Goal: Transaction & Acquisition: Obtain resource

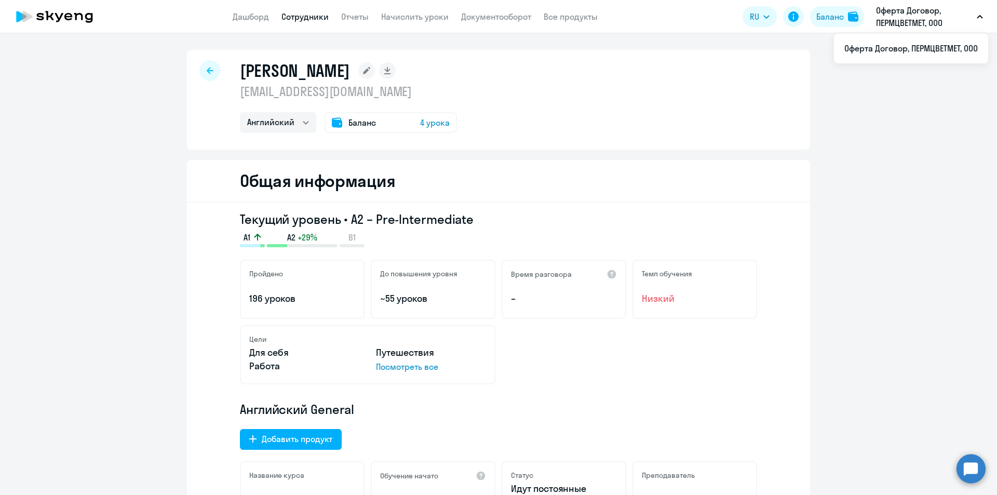
select select "english"
click at [826, 13] on div "Баланс" at bounding box center [830, 16] width 28 height 12
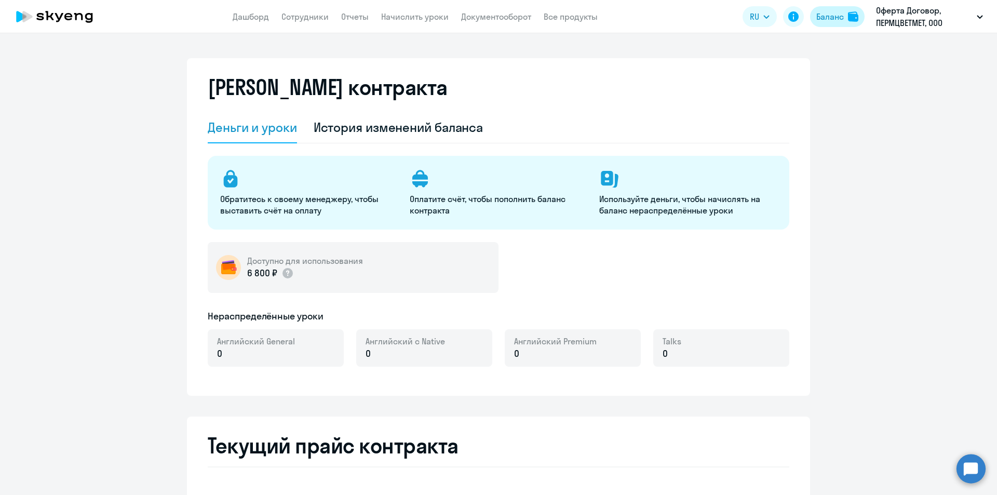
select select "english_adult_not_native_speaker"
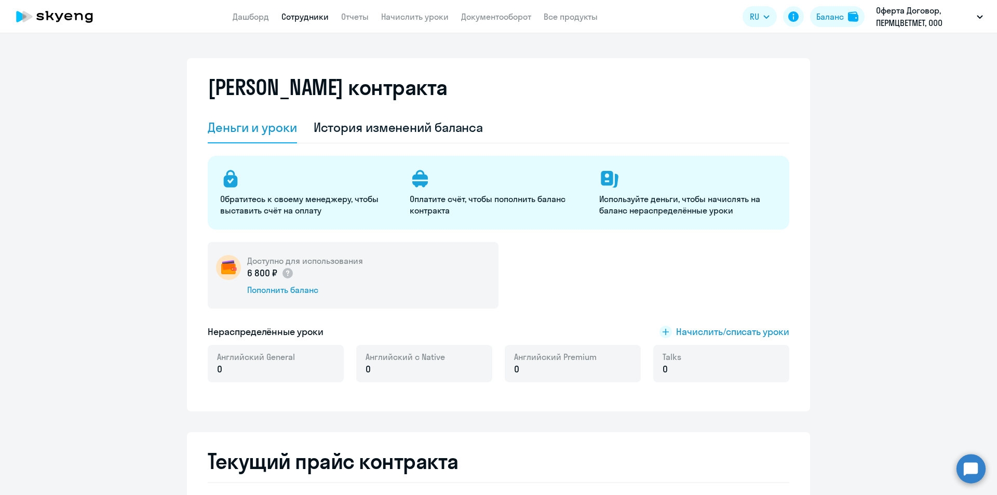
click at [306, 17] on link "Сотрудники" at bounding box center [304, 16] width 47 height 10
select select "30"
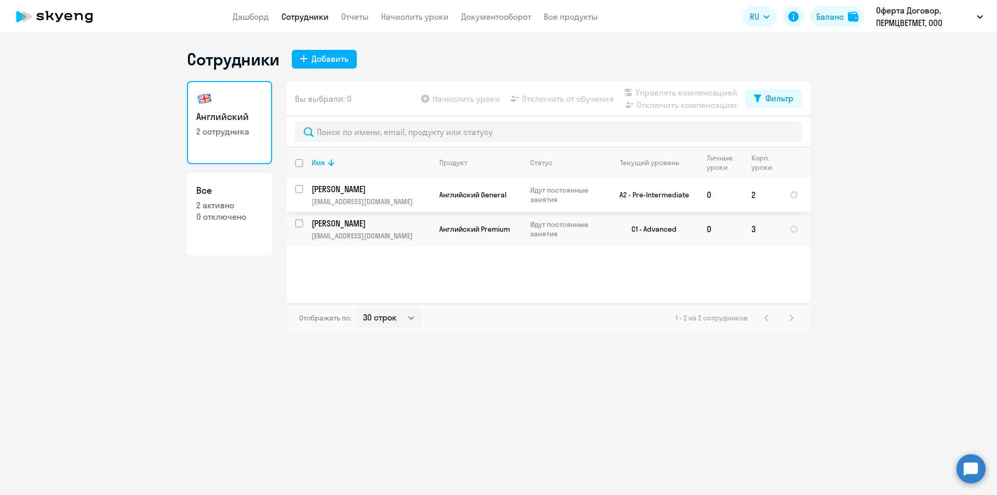
click at [707, 188] on td "0" at bounding box center [720, 195] width 45 height 34
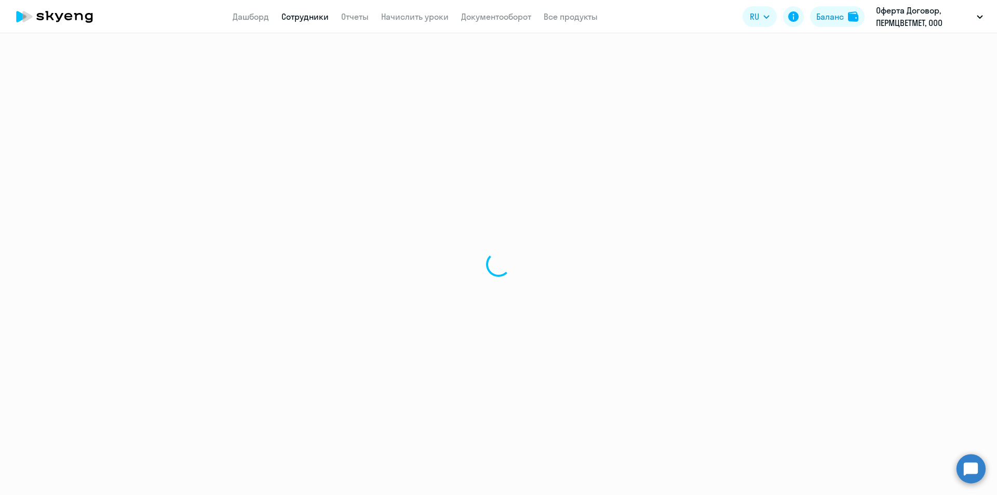
select select "english"
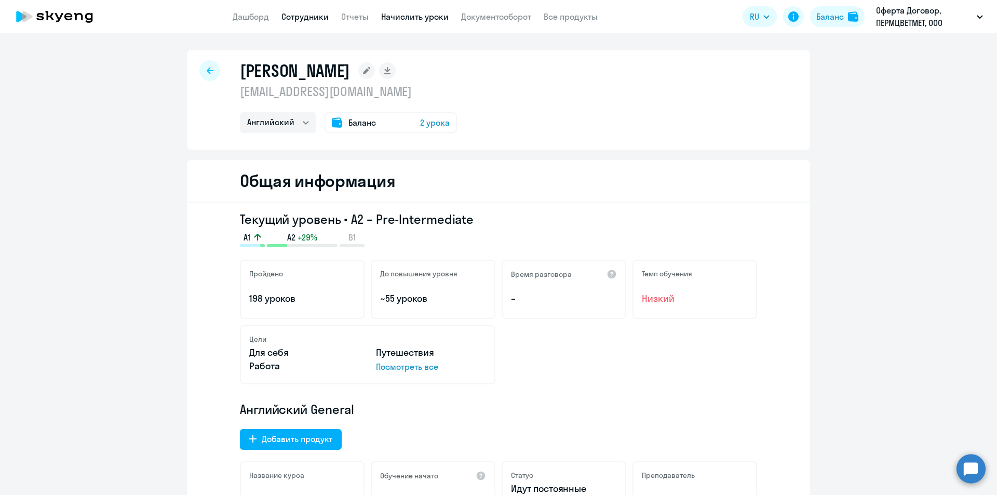
click at [398, 18] on link "Начислить уроки" at bounding box center [415, 16] width 68 height 10
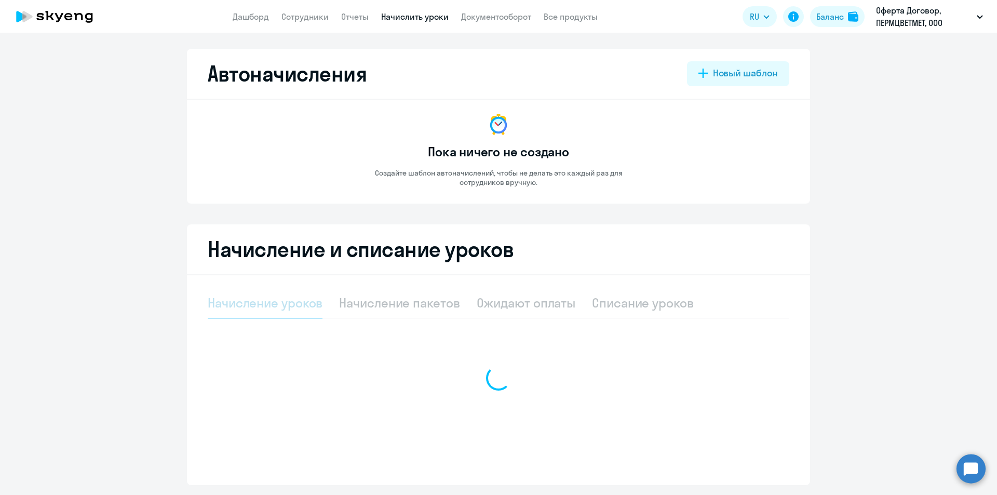
select select "10"
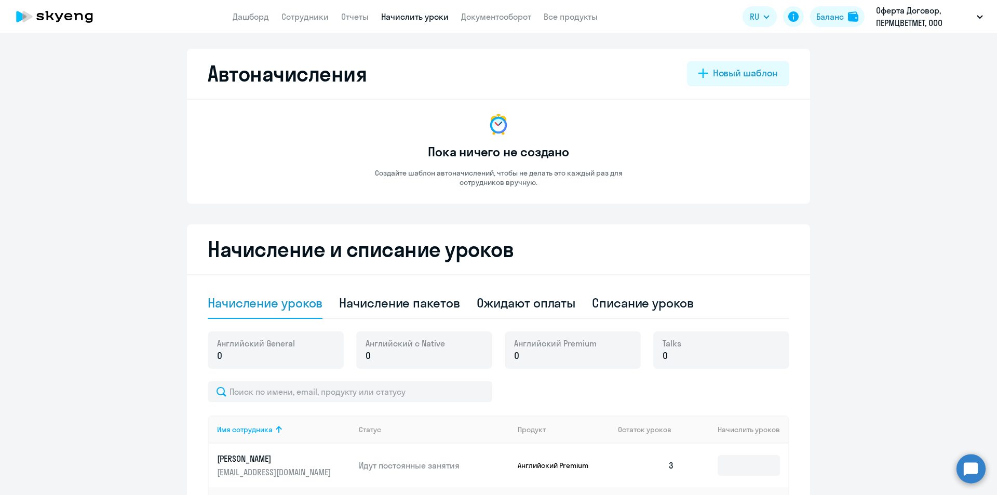
scroll to position [164, 0]
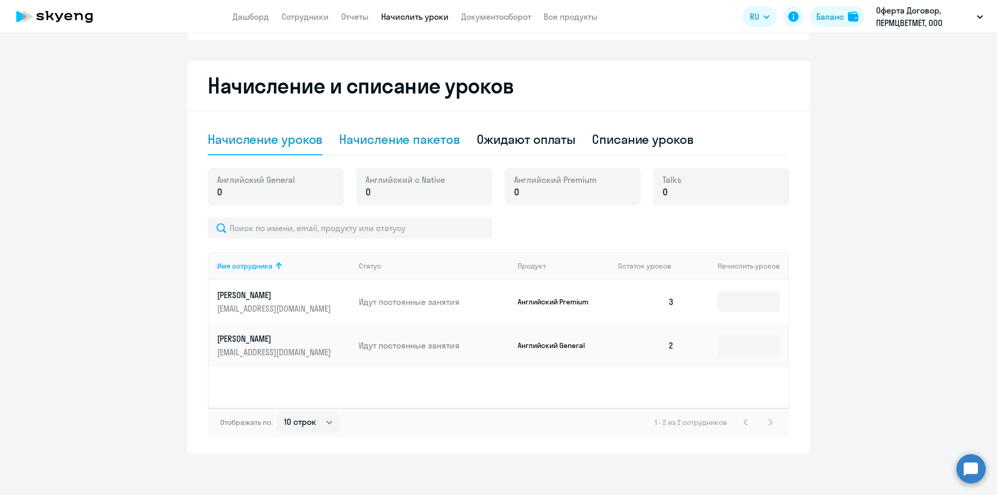
click at [405, 146] on div "Начисление пакетов" at bounding box center [399, 139] width 120 height 17
select select "10"
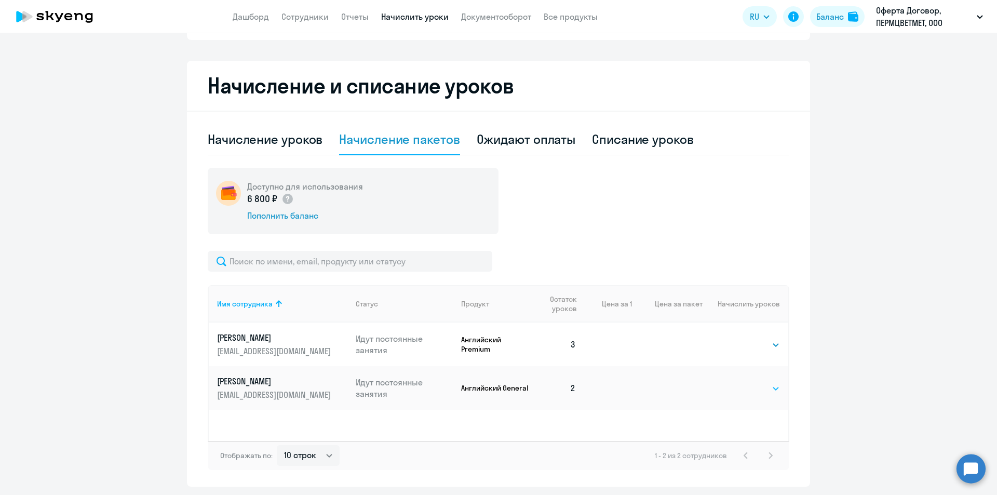
click at [748, 392] on select "Выбрать 4 8 16 32 64 96 128" at bounding box center [758, 388] width 43 height 12
select select "16"
click at [737, 382] on select "Выбрать 4 8 16 32 64 96 128" at bounding box center [758, 388] width 43 height 12
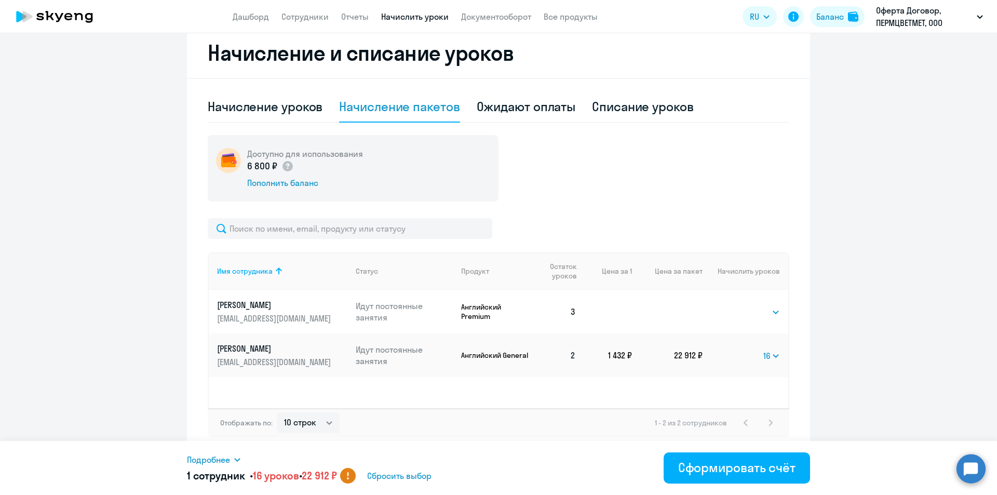
scroll to position [197, 0]
click at [737, 465] on div "Сформировать счёт" at bounding box center [736, 467] width 117 height 17
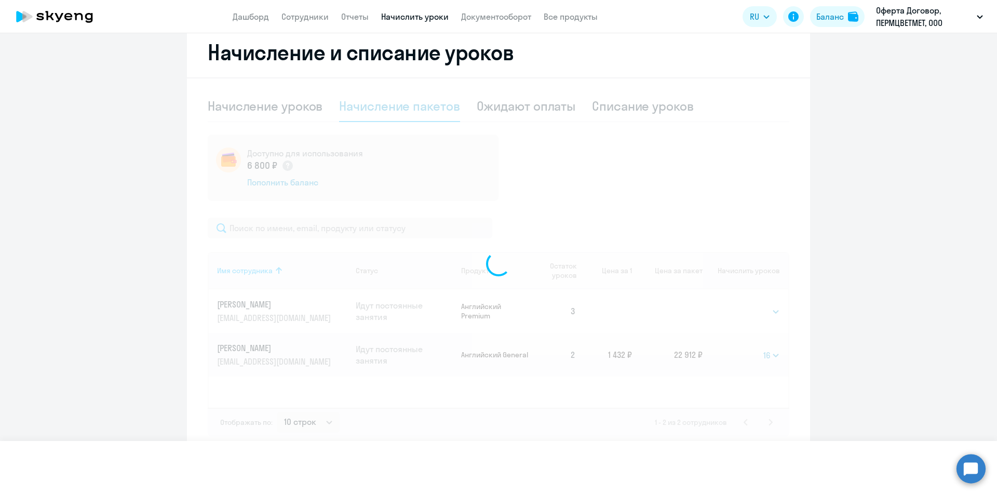
select select
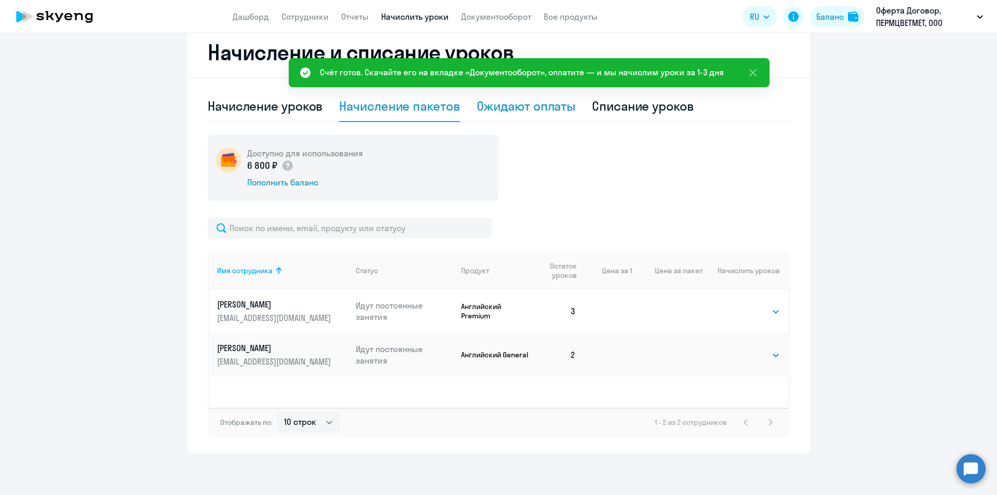
click at [513, 110] on div "Ожидают оплаты" at bounding box center [526, 106] width 99 height 17
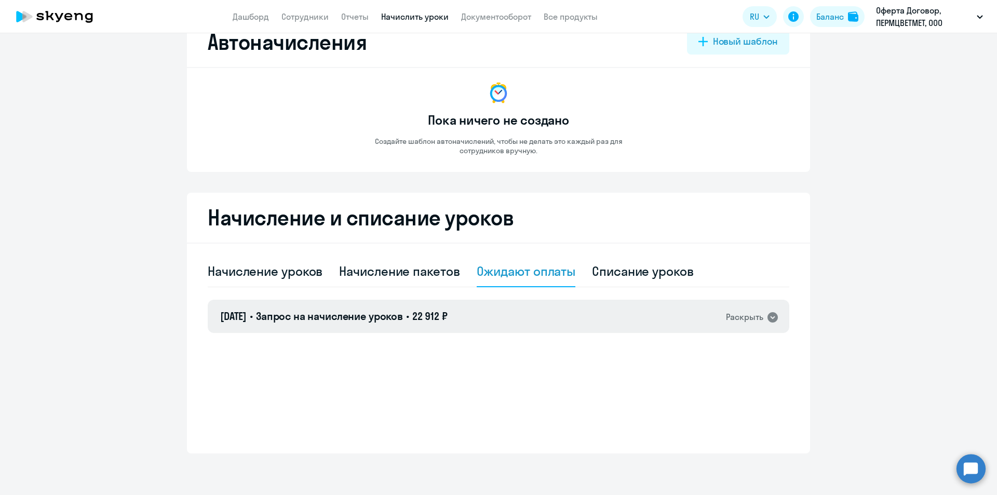
click at [761, 316] on div "Раскрыть" at bounding box center [752, 317] width 53 height 14
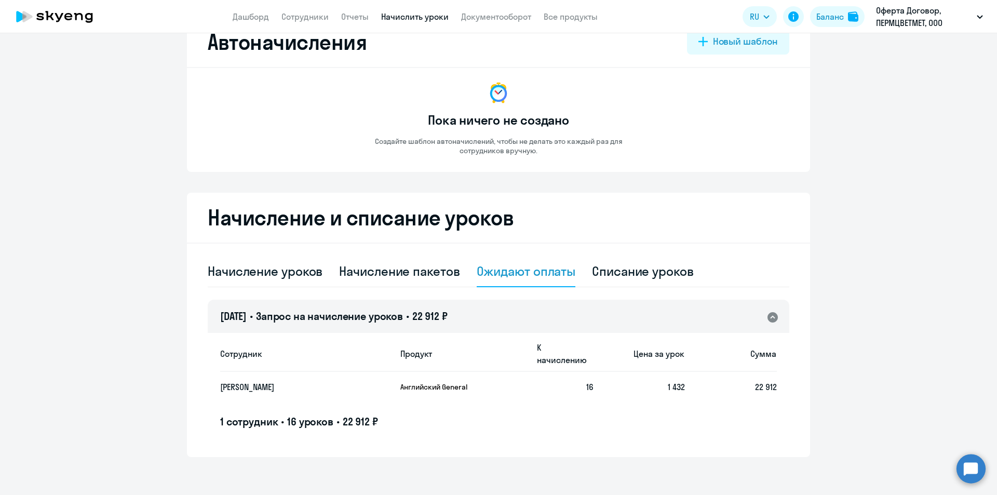
click at [311, 415] on span "16 уроков" at bounding box center [310, 421] width 46 height 13
click at [392, 373] on td "Английский General" at bounding box center [460, 387] width 137 height 30
click at [447, 382] on p "Английский General" at bounding box center [439, 386] width 78 height 9
click at [435, 316] on span "22 912 ₽" at bounding box center [429, 316] width 35 height 13
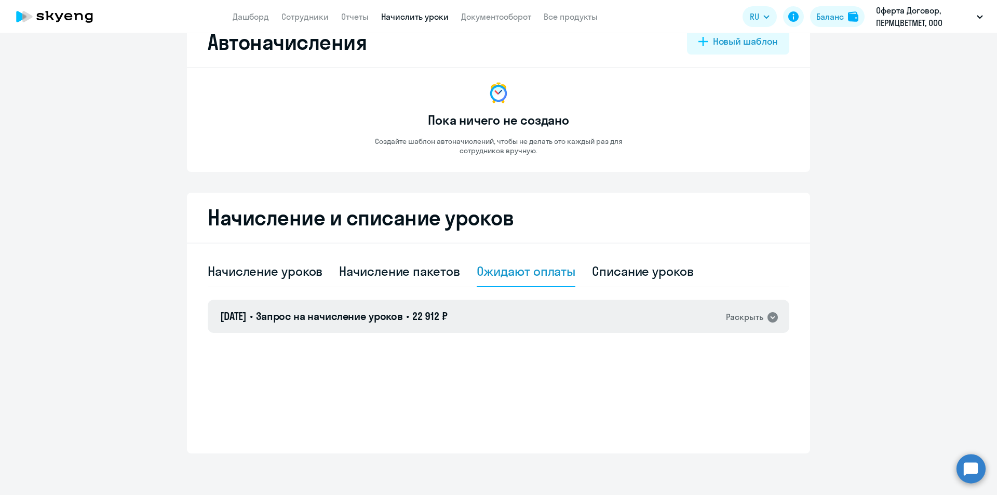
click at [435, 316] on span "22 912 ₽" at bounding box center [429, 316] width 35 height 13
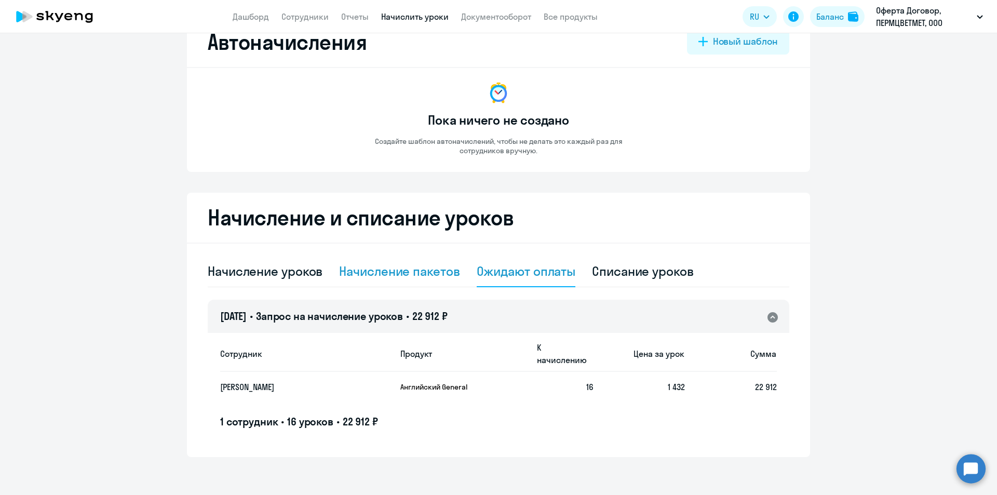
click at [405, 271] on div "Начисление пакетов" at bounding box center [399, 271] width 120 height 17
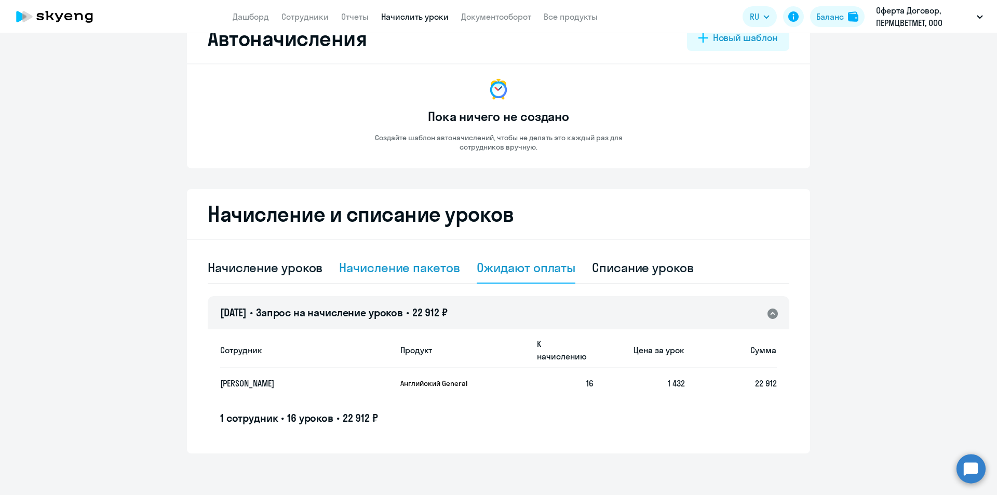
select select "10"
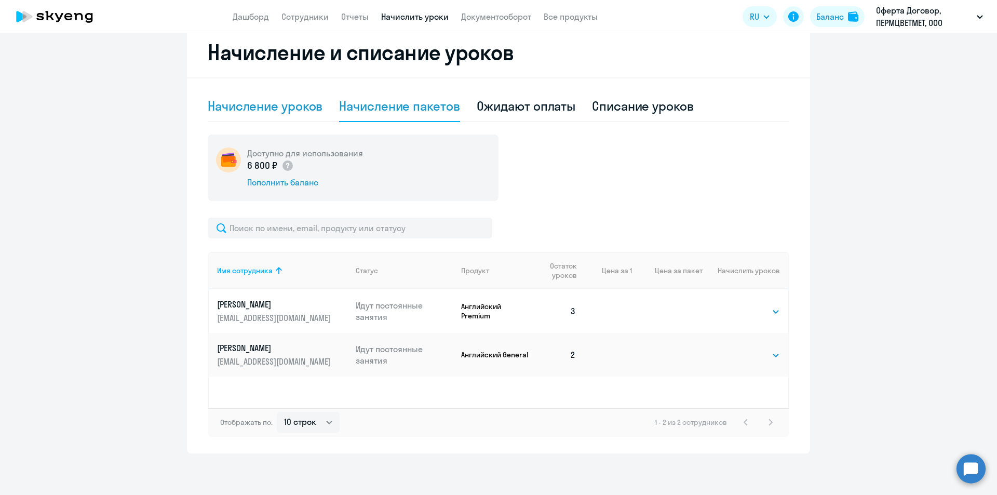
click at [249, 108] on div "Начисление уроков" at bounding box center [265, 106] width 115 height 17
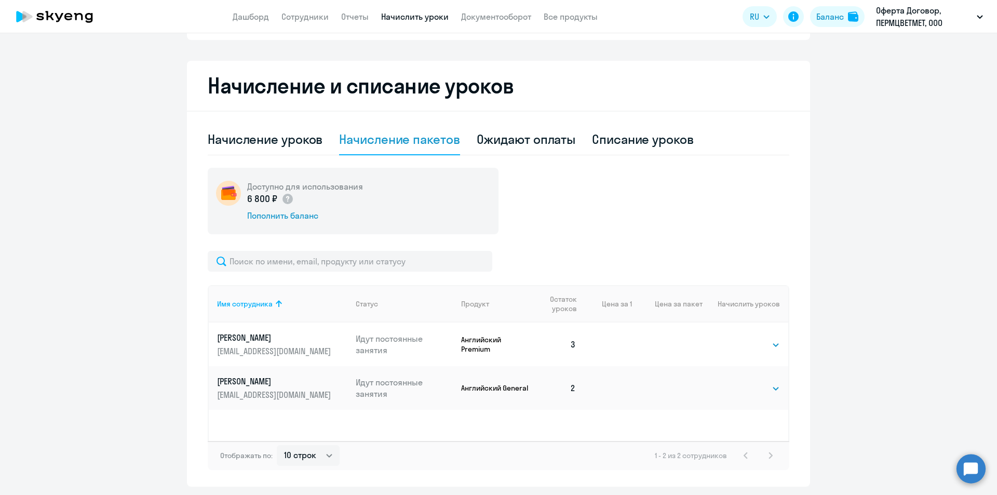
select select "10"
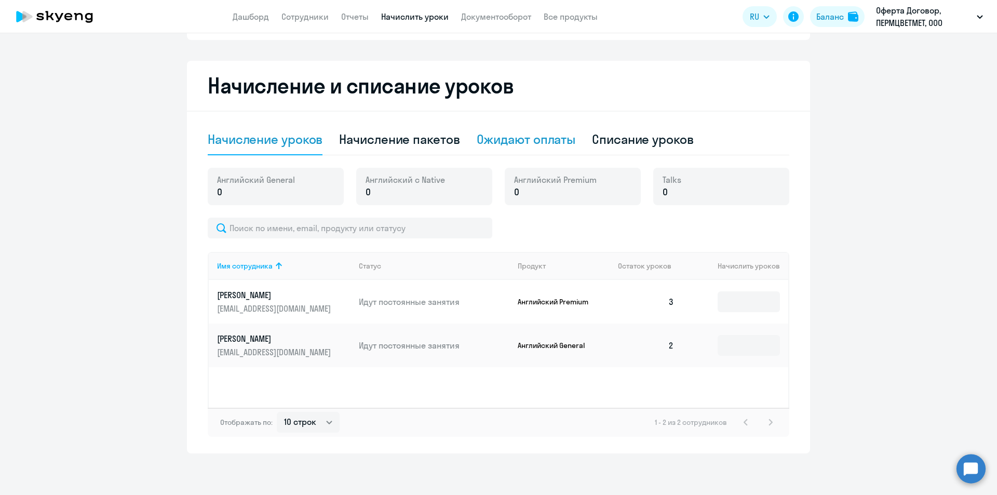
click at [507, 145] on div "Ожидают оплаты" at bounding box center [526, 139] width 99 height 17
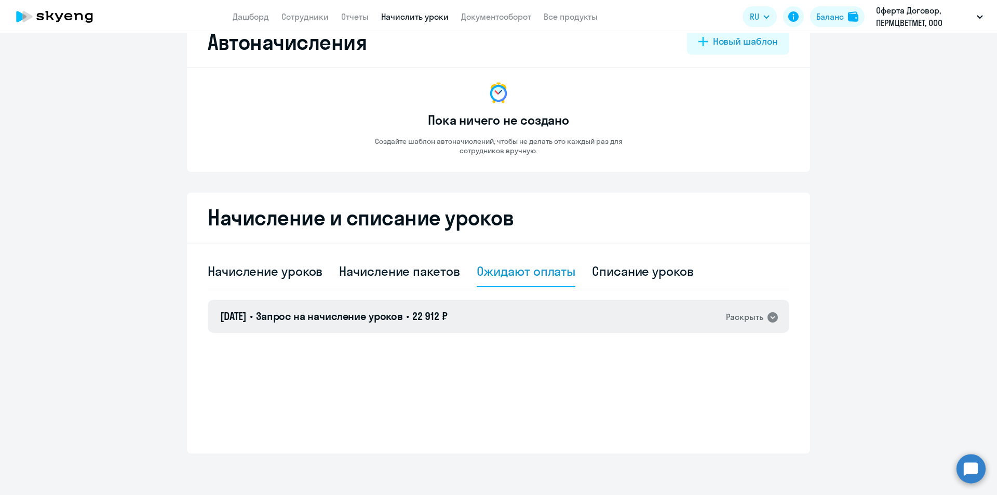
click at [768, 315] on icon at bounding box center [773, 317] width 10 height 10
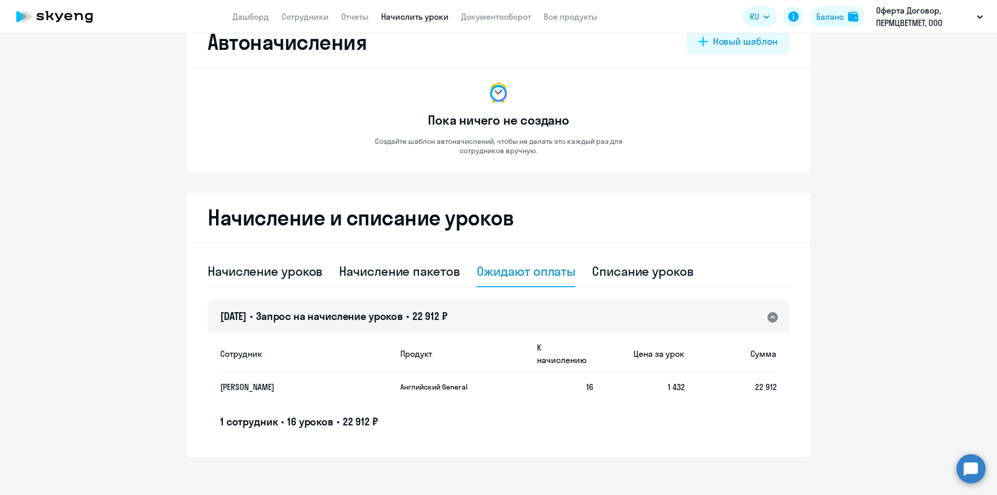
click at [466, 382] on p "Английский General" at bounding box center [439, 386] width 78 height 9
click at [335, 381] on p "Хамадиярова Ирина Юрьевна" at bounding box center [296, 386] width 152 height 11
click at [271, 381] on p "Хамадиярова Ирина Юрьевна" at bounding box center [296, 386] width 152 height 11
click at [305, 415] on span "16 уроков" at bounding box center [310, 421] width 46 height 13
click at [249, 415] on span "1 сотрудник" at bounding box center [249, 421] width 58 height 13
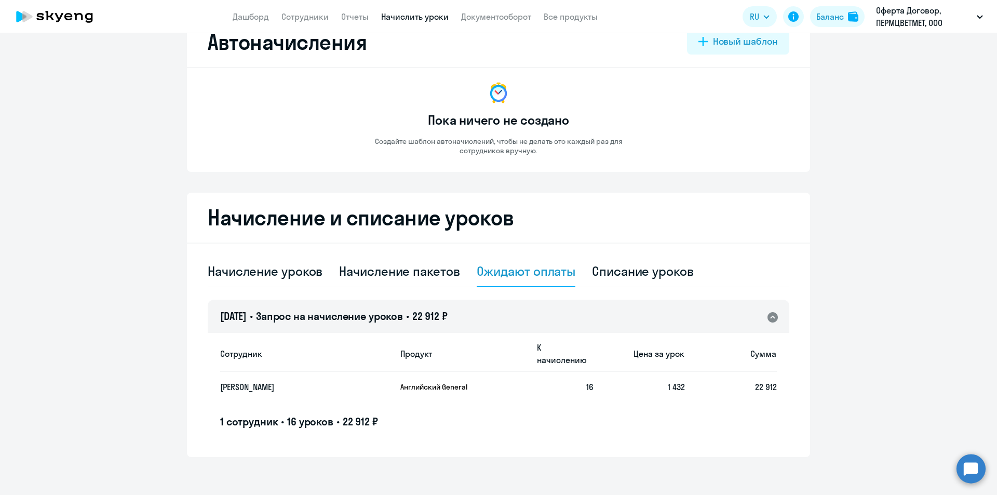
click at [409, 320] on span "•" at bounding box center [407, 316] width 3 height 13
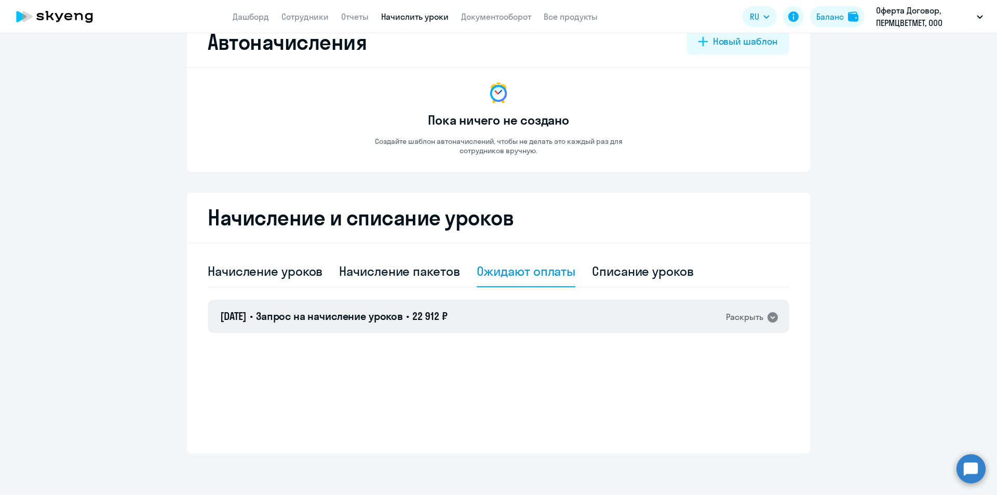
click at [409, 320] on span "•" at bounding box center [407, 316] width 3 height 13
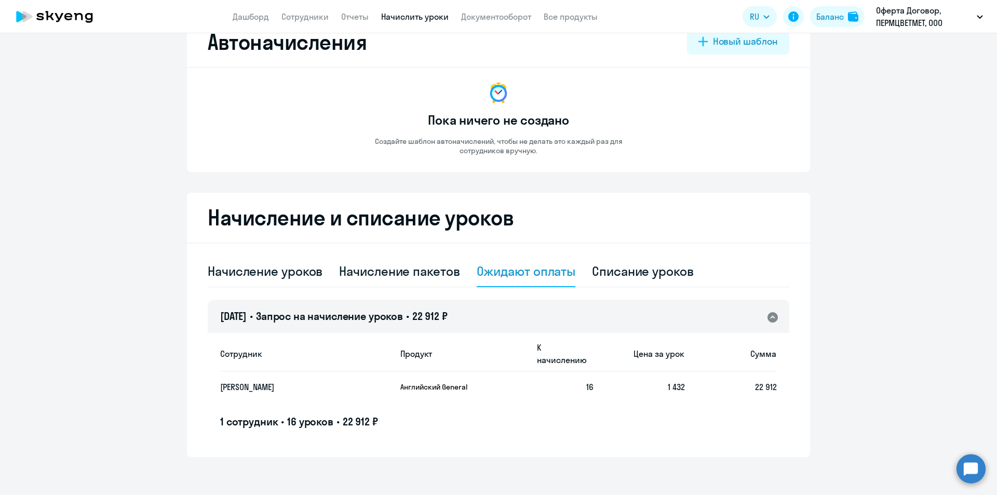
click at [491, 22] on app-menu-item-link "Документооборот" at bounding box center [496, 16] width 70 height 13
click at [491, 15] on link "Документооборот" at bounding box center [496, 16] width 70 height 10
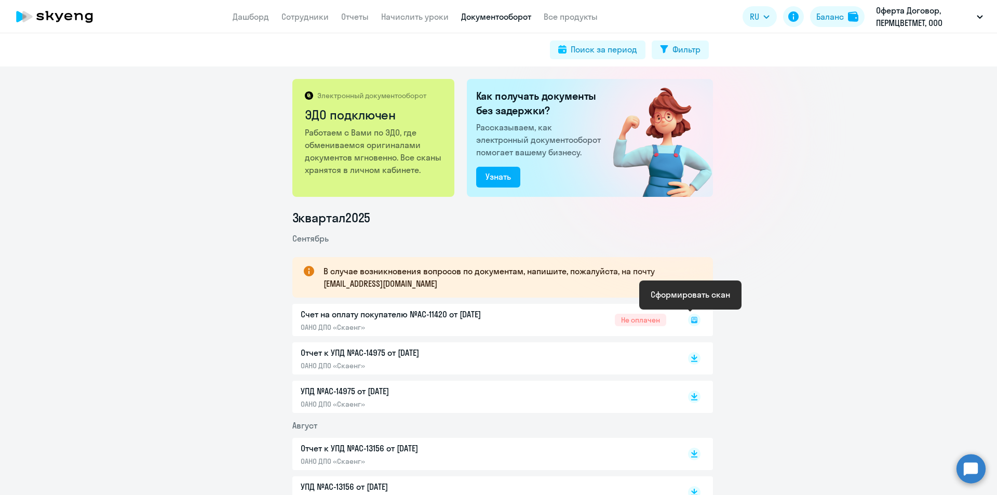
click at [689, 320] on rect at bounding box center [694, 320] width 12 height 12
click at [433, 321] on div "Счет на оплату покупателю №AC-11420 от 03.09.2025 ОАНО ДПО «Скаенг» Не оплачен" at bounding box center [502, 320] width 421 height 32
click at [313, 323] on div "Счет на оплату покупателю №AC-11420 от 03.09.2025 ОАНО ДПО «Скаенг» Не оплачен" at bounding box center [502, 320] width 421 height 32
click at [690, 320] on rect at bounding box center [694, 320] width 12 height 12
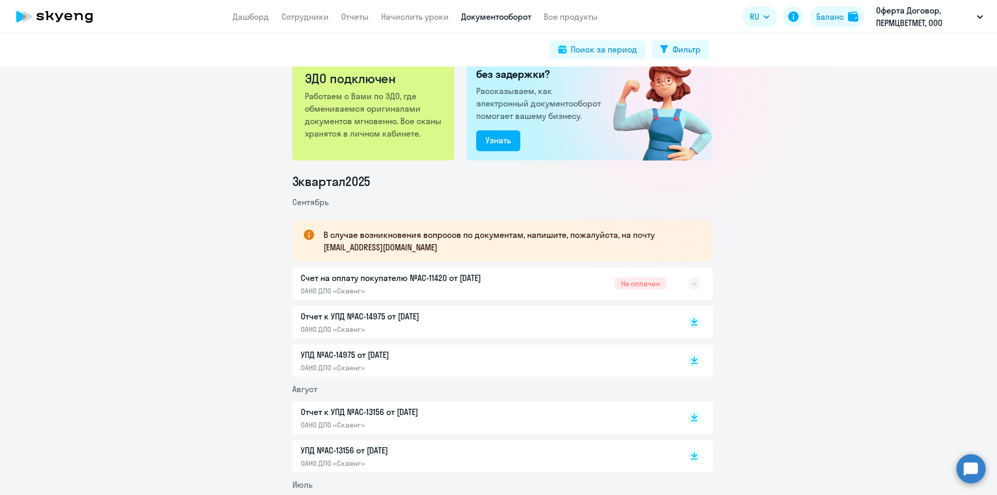
scroll to position [52, 0]
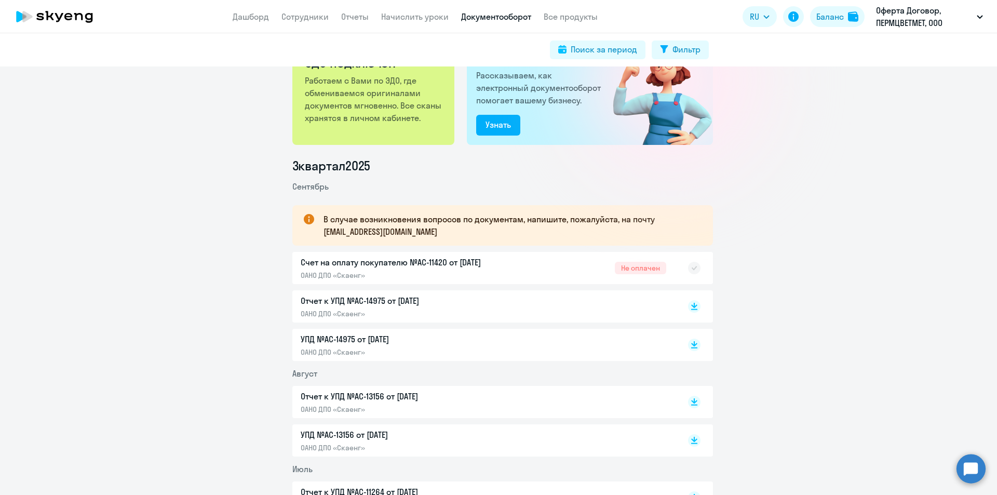
click at [316, 266] on div "Счет на оплату покупателю №AC-11420 от 03.09.2025 ОАНО ДПО «Скаенг» Не оплачен" at bounding box center [502, 268] width 421 height 32
click at [314, 262] on div "Счет на оплату покупателю №AC-11420 от 03.09.2025 ОАНО ДПО «Скаенг» Не оплачен" at bounding box center [502, 268] width 421 height 32
drag, startPoint x: 488, startPoint y: 265, endPoint x: 494, endPoint y: 265, distance: 6.8
click at [488, 265] on div "Счет на оплату покупателю №AC-11420 от 03.09.2025 ОАНО ДПО «Скаенг» Не оплачен" at bounding box center [502, 268] width 421 height 32
click at [652, 270] on div "Счет на оплату покупателю №AC-11420 от 03.09.2025 ОАНО ДПО «Скаенг» Не оплачен" at bounding box center [502, 268] width 421 height 32
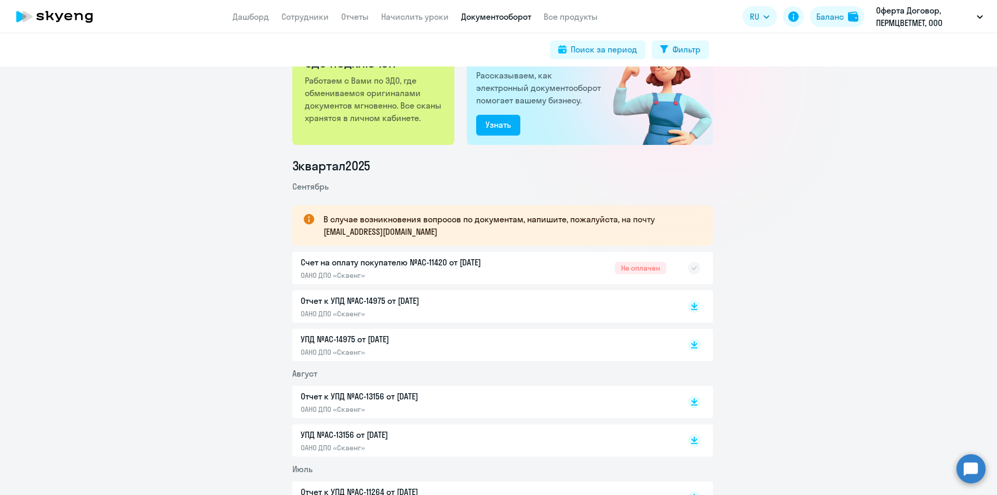
click at [700, 263] on div "Счет на оплату покупателю №AC-11420 от 03.09.2025 ОАНО ДПО «Скаенг» Не оплачен" at bounding box center [502, 268] width 421 height 32
click at [693, 268] on rect at bounding box center [694, 268] width 12 height 12
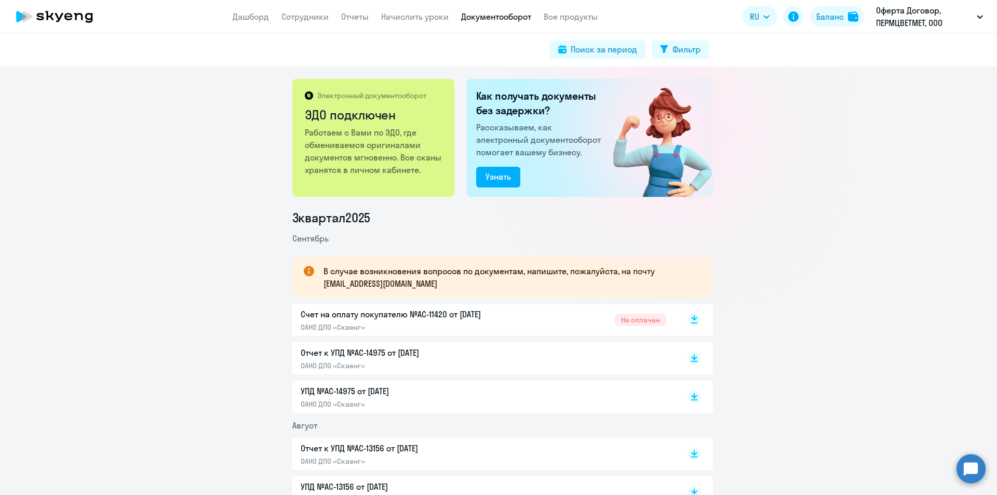
click at [688, 317] on rect at bounding box center [694, 320] width 12 height 12
